Goal: Information Seeking & Learning: Learn about a topic

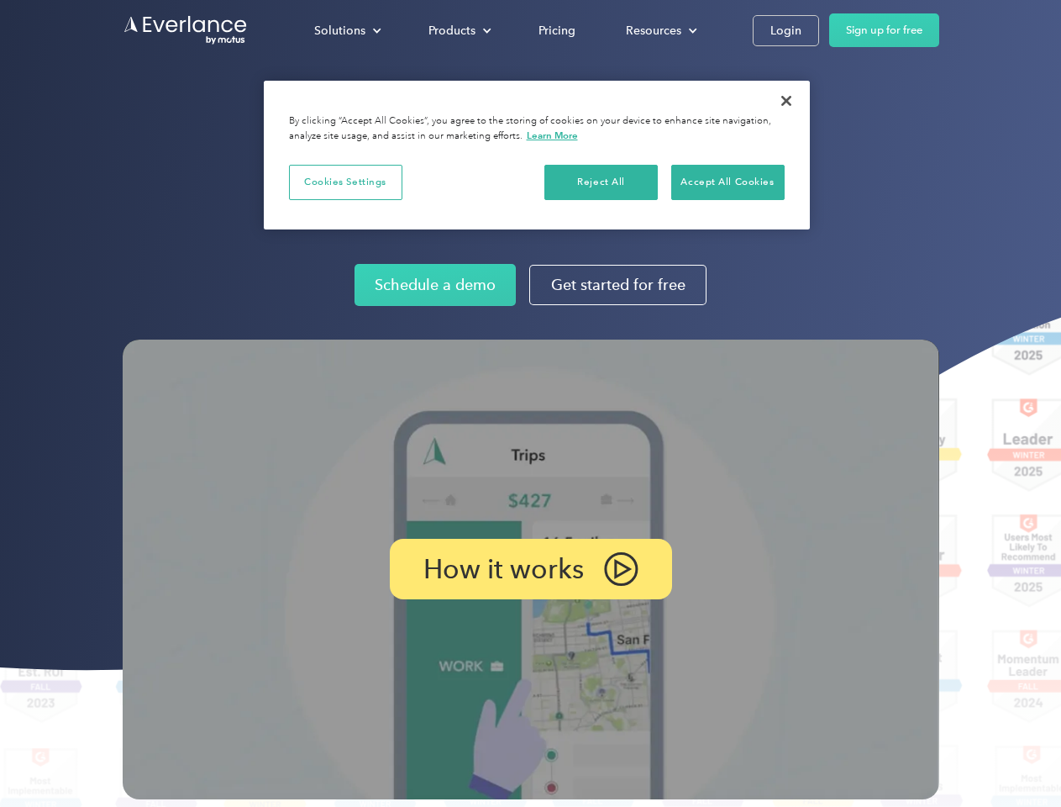
click at [530, 403] on img at bounding box center [531, 569] width 817 height 460
click at [347, 30] on div "Solutions" at bounding box center [339, 30] width 51 height 21
click at [458, 30] on div "Products" at bounding box center [452, 30] width 47 height 21
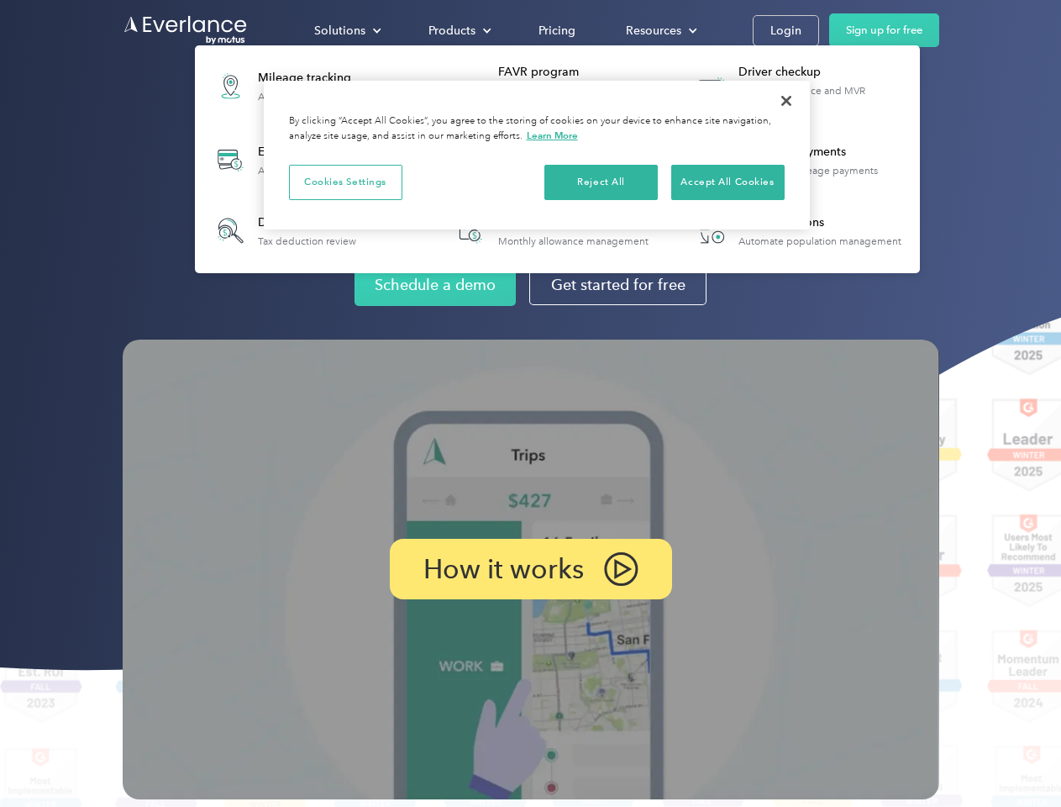
click at [660, 30] on div "Resources" at bounding box center [653, 30] width 55 height 21
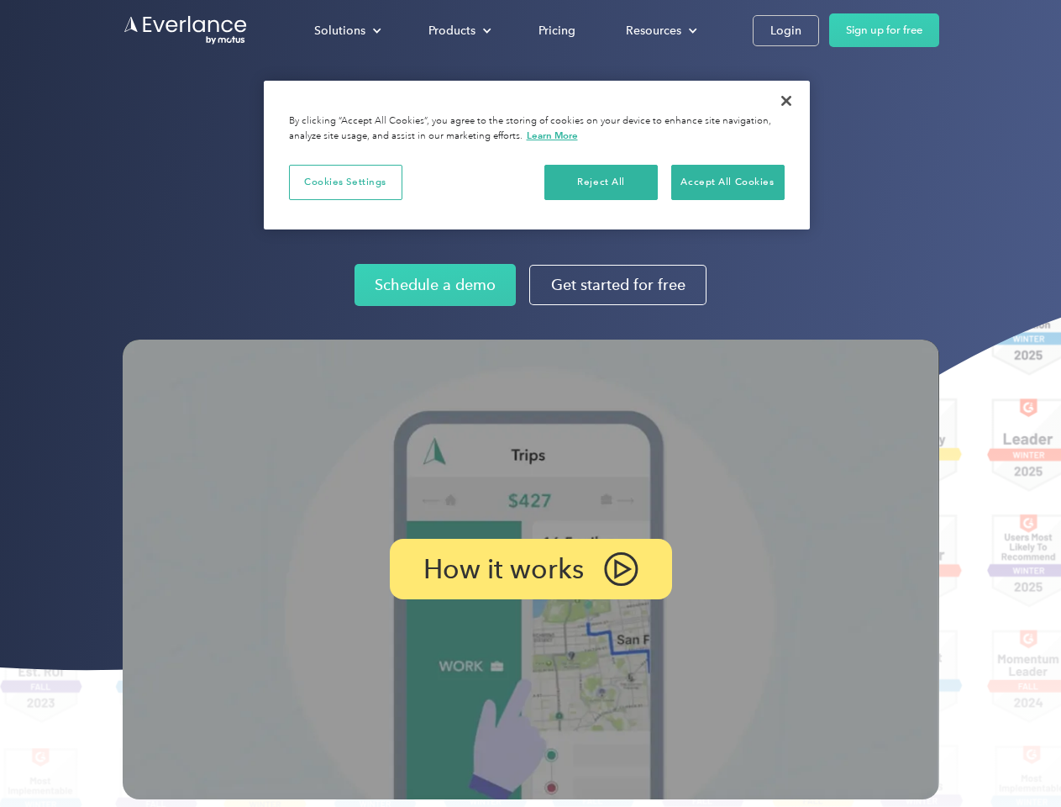
click at [530, 569] on p "How it works" at bounding box center [503, 569] width 160 height 20
click at [345, 181] on button "Cookies Settings" at bounding box center [345, 182] width 113 height 35
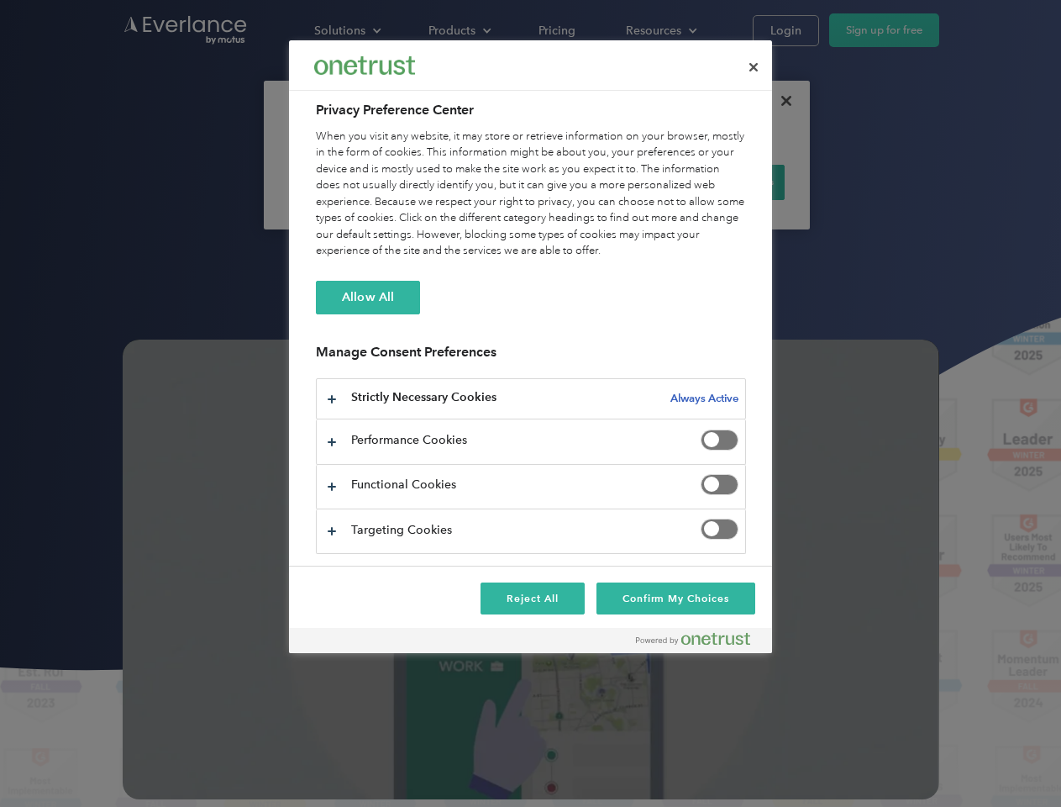
click at [602, 181] on div "When you visit any website, it may store or retrieve information on your browse…" at bounding box center [531, 194] width 430 height 131
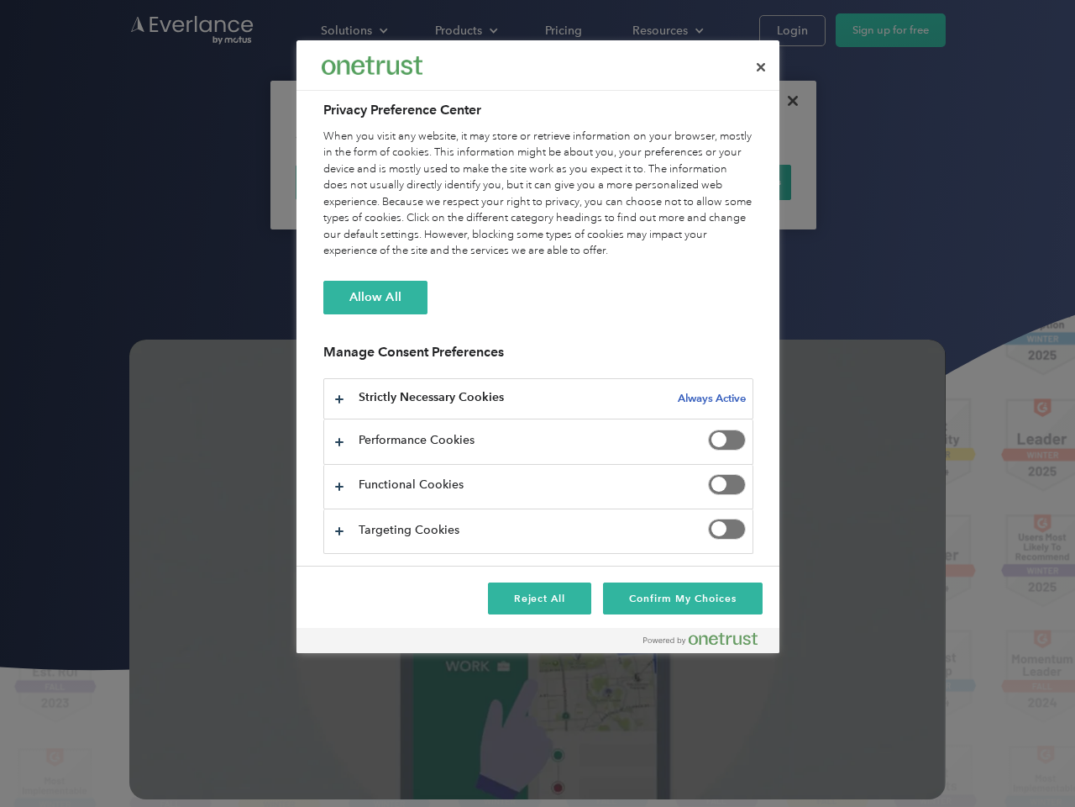
click at [728, 181] on div "When you visit any website, it may store or retrieve information on your browse…" at bounding box center [538, 194] width 430 height 131
click at [786, 101] on div at bounding box center [537, 403] width 1075 height 807
